Goal: Task Accomplishment & Management: Use online tool/utility

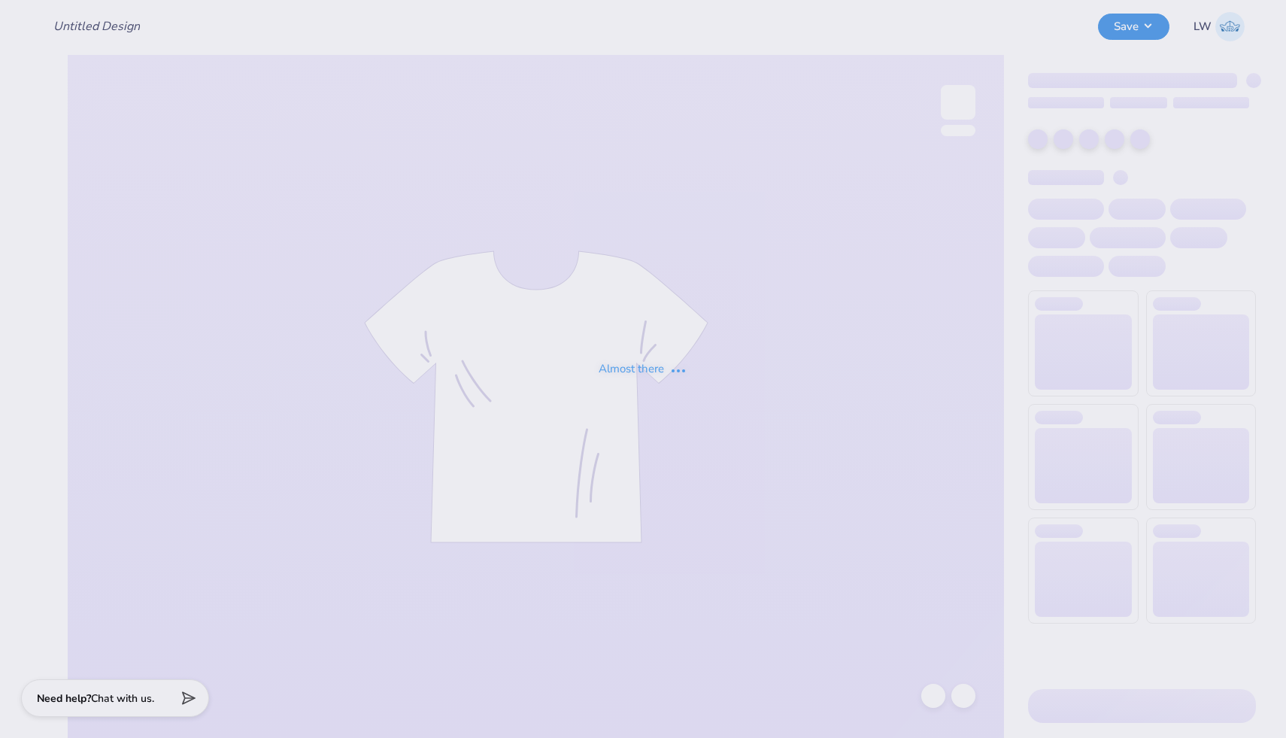
type input "BAP Case Comp"
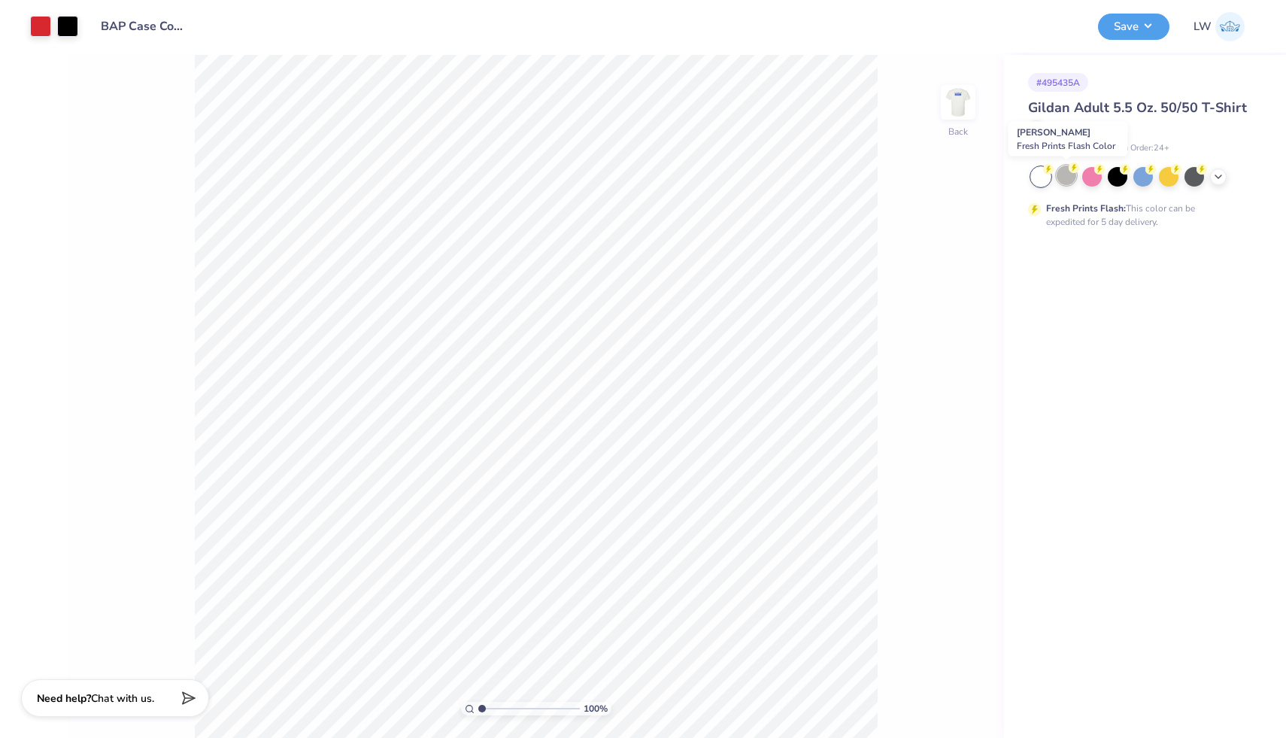
click at [1067, 177] on div at bounding box center [1067, 175] width 20 height 20
click at [1131, 25] on button "Save" at bounding box center [1133, 24] width 71 height 26
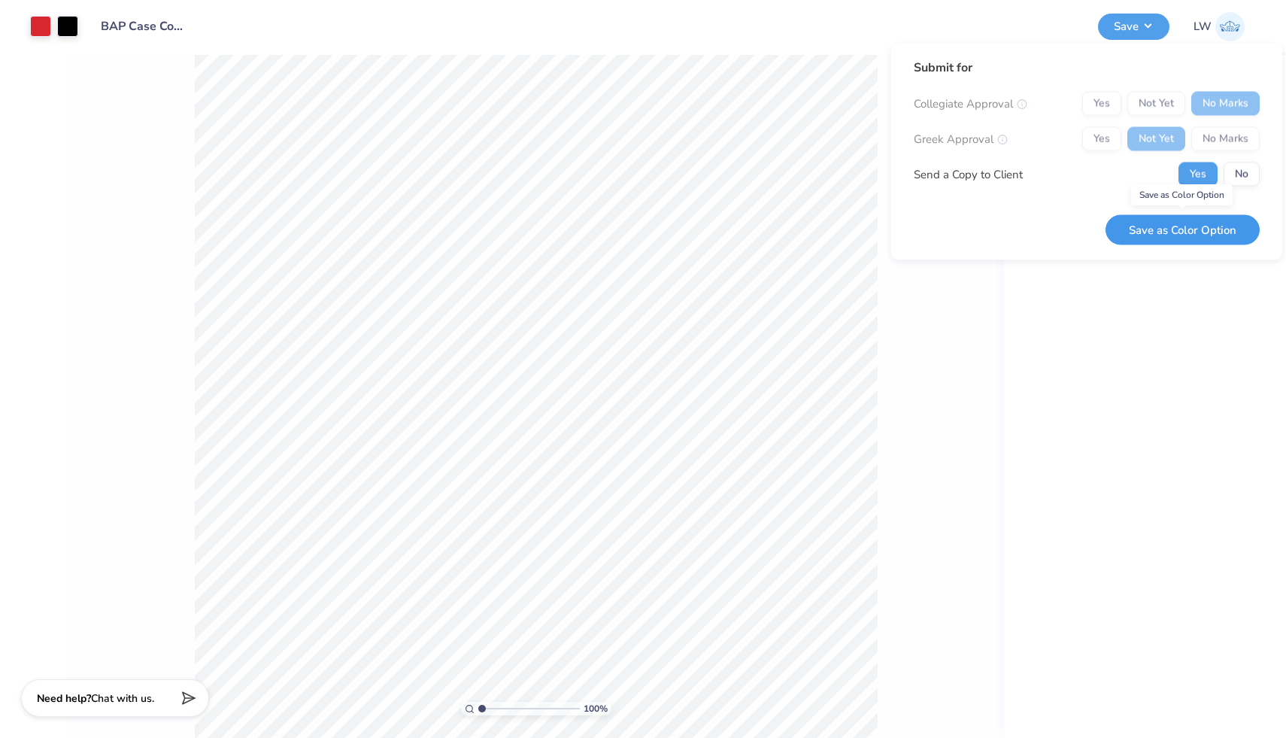
click at [1189, 227] on button "Save as Color Option" at bounding box center [1183, 229] width 154 height 31
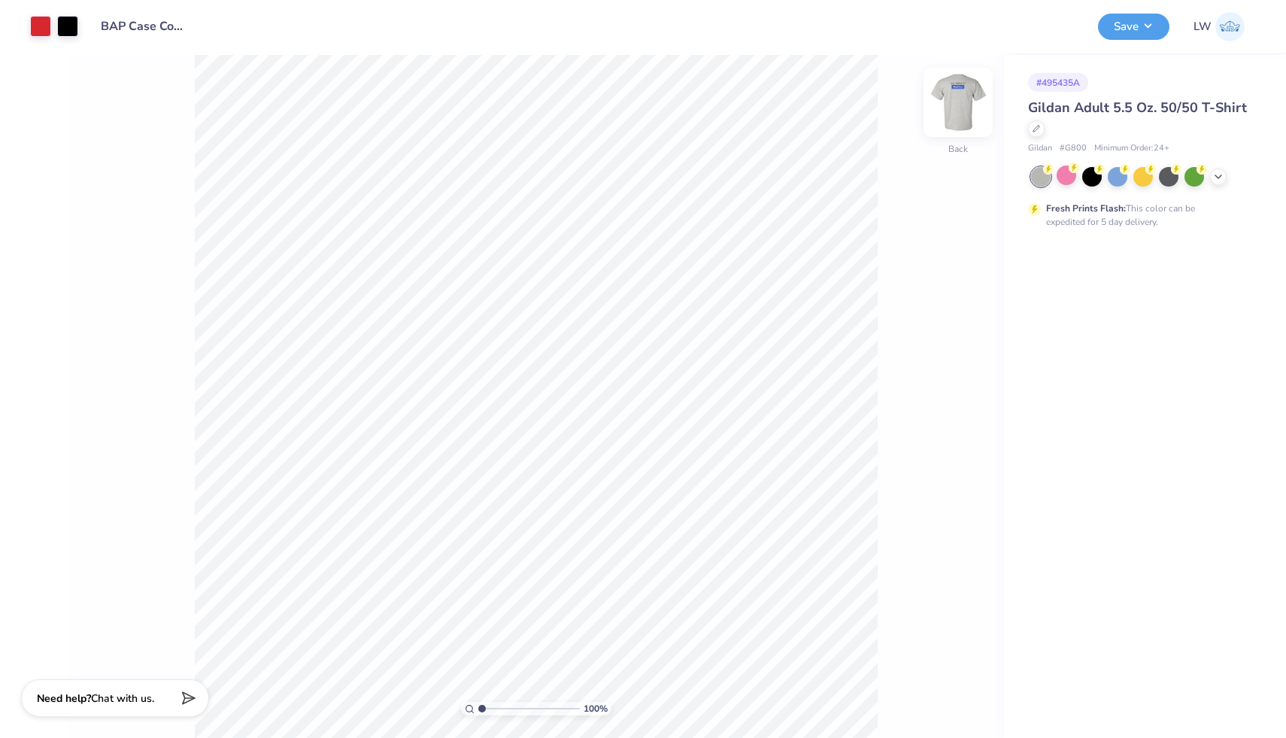
click at [957, 113] on img at bounding box center [958, 102] width 60 height 60
click at [951, 107] on img at bounding box center [958, 102] width 60 height 60
click at [951, 107] on img at bounding box center [958, 102] width 30 height 30
click at [937, 107] on div "100 % Front" at bounding box center [536, 396] width 936 height 683
click at [957, 102] on img at bounding box center [958, 102] width 60 height 60
